Goal: Navigation & Orientation: Find specific page/section

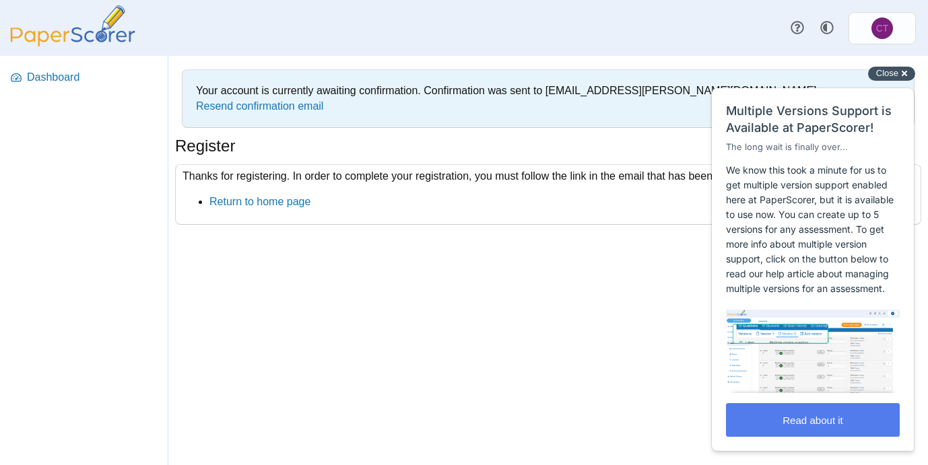
click at [898, 76] on div "Close cross-small" at bounding box center [891, 74] width 47 height 14
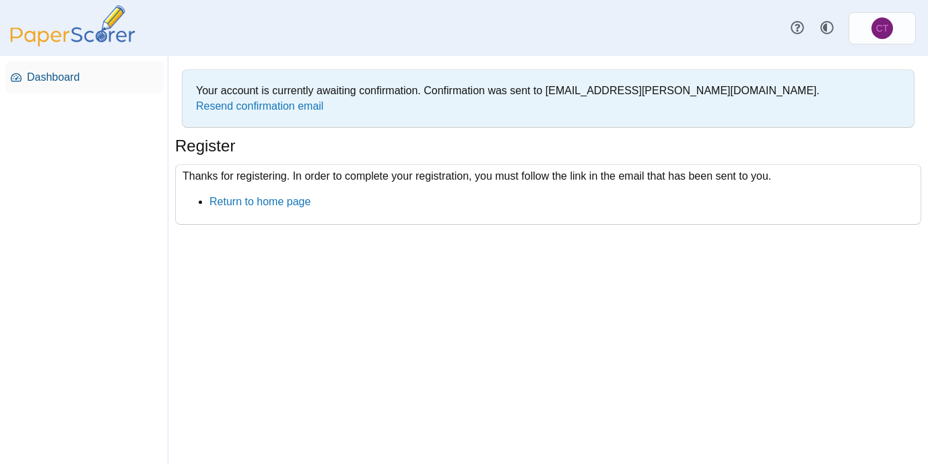
click at [44, 75] on span "Dashboard" at bounding box center [92, 77] width 131 height 15
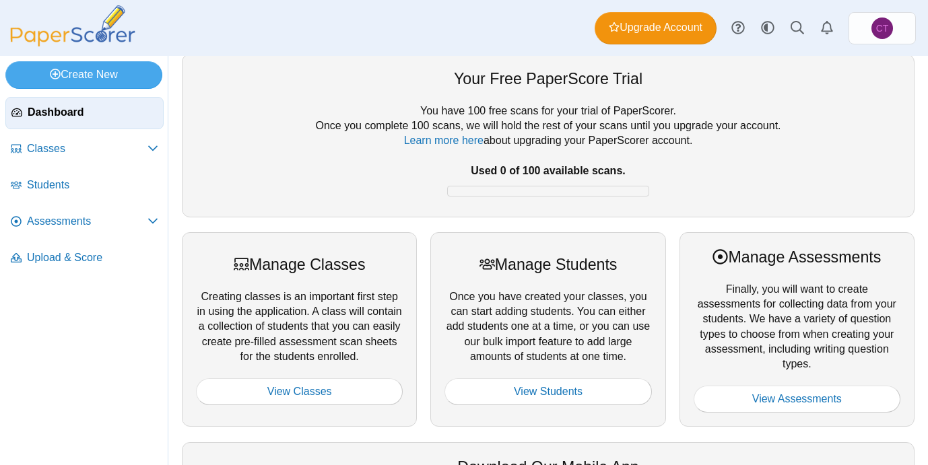
scroll to position [13, 0]
